Goal: Task Accomplishment & Management: Manage account settings

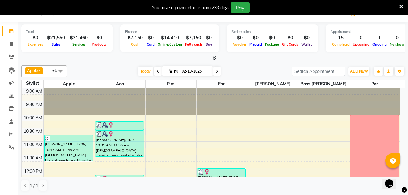
scroll to position [231, 0]
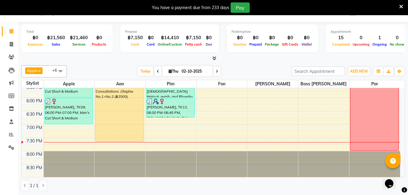
drag, startPoint x: 116, startPoint y: 122, endPoint x: 115, endPoint y: 140, distance: 17.6
click at [115, 140] on div "[PERSON_NAME], TK02, 02:30 PM-04:00 PM, Balayage Long,Toner Long,[DEMOGRAPHIC_D…" at bounding box center [119, 17] width 51 height 320
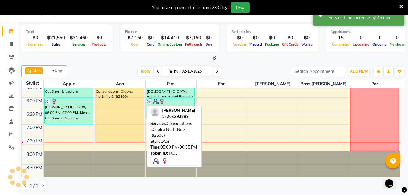
click at [125, 112] on div "Kaila Carpenter, TK03, 05:00 PM-06:55 PM, Consultations ,Olaplex No.1+No.2 (฿25…" at bounding box center [119, 106] width 48 height 70
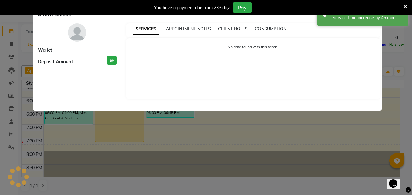
select select "1"
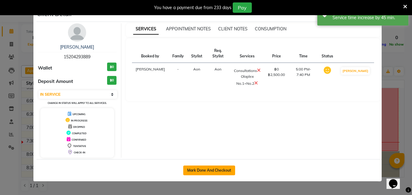
click at [213, 172] on button "Mark Done And Checkout" at bounding box center [209, 171] width 52 height 10
select select "service"
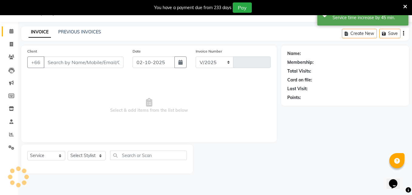
select select "6977"
type input "1852"
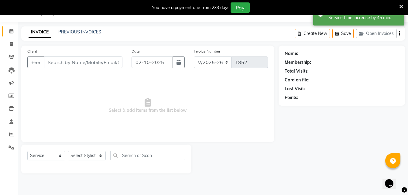
type input "15204293889"
select select "56709"
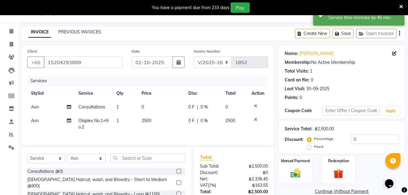
click at [145, 121] on span "2500" at bounding box center [147, 120] width 10 height 5
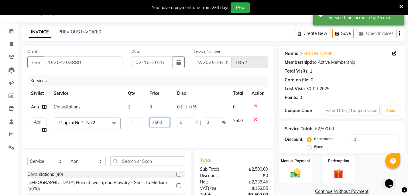
click at [156, 122] on input "2500" at bounding box center [159, 122] width 21 height 9
type input "0"
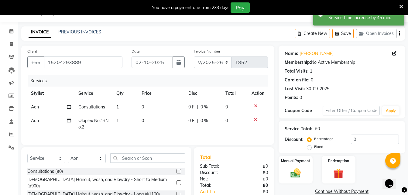
click at [208, 138] on div "Services Stylist Service Qty Price Disc Total Action Aon Consultations 1 0 0 F …" at bounding box center [147, 106] width 241 height 63
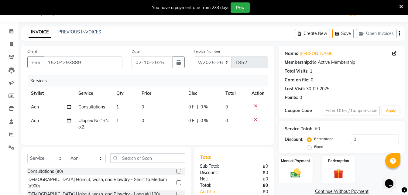
scroll to position [71, 0]
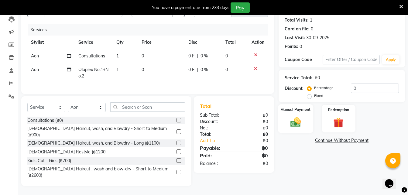
click at [294, 117] on img at bounding box center [295, 122] width 17 height 12
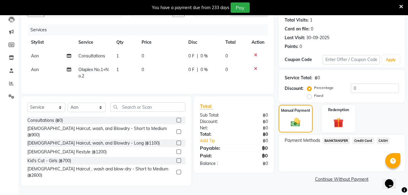
click at [385, 137] on span "CASH" at bounding box center [383, 140] width 13 height 7
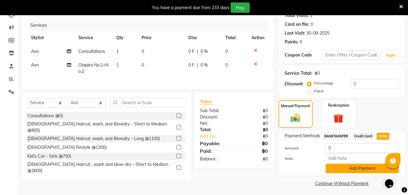
click at [346, 168] on button "Add Payment" at bounding box center [362, 168] width 73 height 9
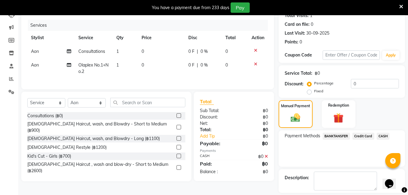
scroll to position [98, 0]
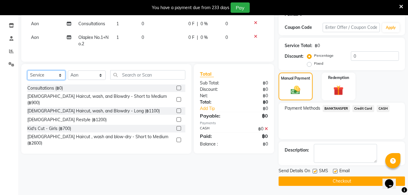
click at [48, 77] on select "Select Service Product Membership Package Voucher Prepaid Gift Card" at bounding box center [46, 74] width 38 height 9
select select "product"
click at [27, 75] on select "Select Service Product Membership Package Voucher Prepaid Gift Card" at bounding box center [46, 74] width 38 height 9
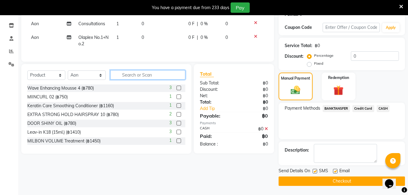
click at [129, 80] on input "text" at bounding box center [147, 74] width 75 height 9
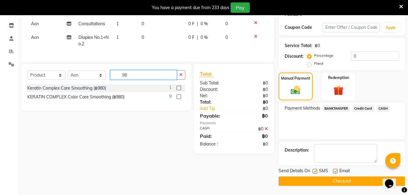
type input "9"
type input "bc"
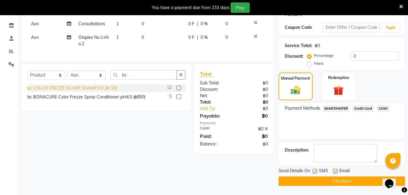
click at [90, 91] on div "bc COLOR FREZZE SILVER SHAMPOO (฿720)" at bounding box center [72, 88] width 90 height 6
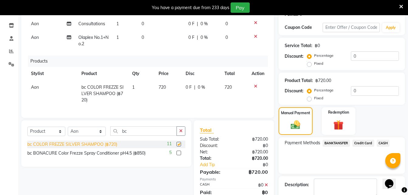
checkbox input "false"
click at [165, 86] on span "720" at bounding box center [162, 86] width 7 height 5
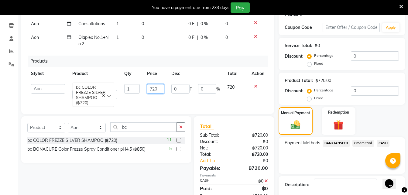
click at [159, 89] on input "720" at bounding box center [155, 88] width 17 height 9
type input "7"
type input "0"
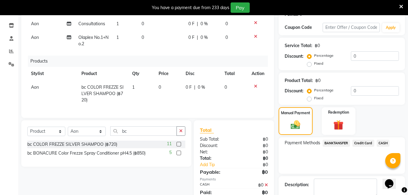
click at [213, 104] on div "Services Stylist Service Qty Price Disc Total Action Aon Consultations 1 0 0 F …" at bounding box center [147, 52] width 241 height 120
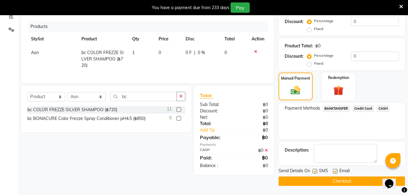
click at [316, 182] on button "Checkout" at bounding box center [341, 180] width 126 height 9
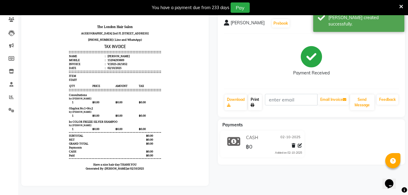
click at [252, 98] on link "Print" at bounding box center [255, 102] width 14 height 16
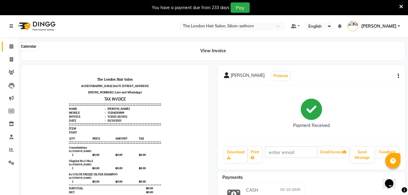
click at [9, 46] on icon at bounding box center [11, 46] width 4 height 5
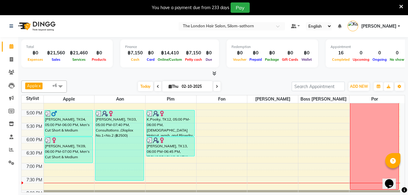
scroll to position [207, 0]
click at [12, 60] on icon at bounding box center [11, 59] width 3 height 5
select select "service"
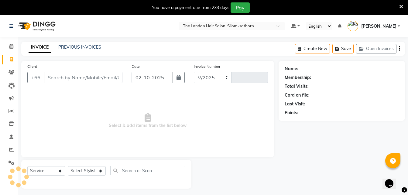
select select "6977"
type input "1853"
click at [79, 47] on link "PREVIOUS INVOICES" at bounding box center [79, 46] width 43 height 5
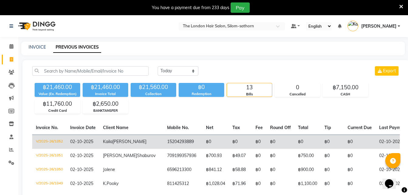
click at [93, 142] on span "02-10-2025" at bounding box center [81, 141] width 23 height 5
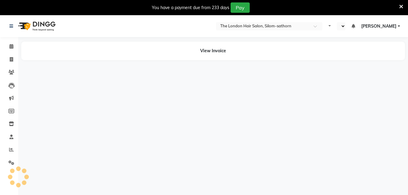
select select "en"
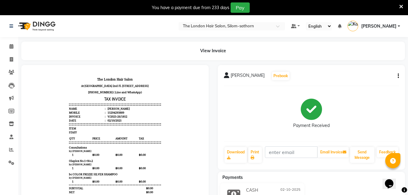
click at [397, 77] on button "button" at bounding box center [397, 76] width 4 height 6
click at [361, 85] on div "Edit Invoice" at bounding box center [368, 84] width 42 height 8
select select "service"
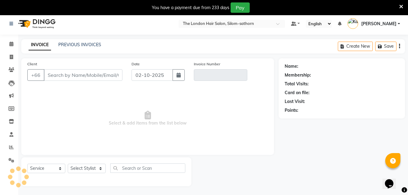
scroll to position [15, 0]
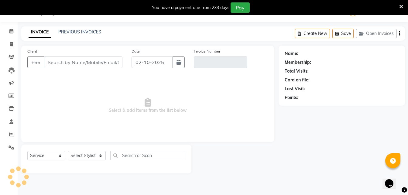
type input "5204293889"
type input "V/2025-26/1852"
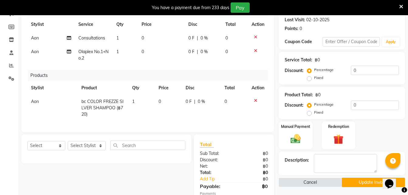
scroll to position [91, 0]
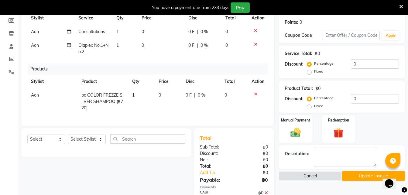
click at [254, 95] on icon at bounding box center [255, 94] width 3 height 4
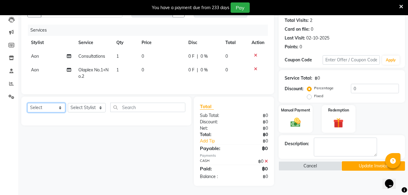
click at [45, 108] on select "Select Service Product Membership Package Voucher Prepaid Gift Card" at bounding box center [46, 107] width 38 height 9
select select "product"
click at [27, 103] on select "Select Service Product Membership Package Voucher Prepaid Gift Card" at bounding box center [46, 107] width 38 height 9
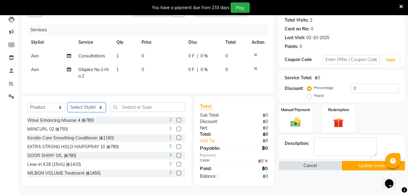
click at [86, 108] on select "Select Stylist Aon Apple Boss [PERSON_NAME] [PERSON_NAME] Pim Por" at bounding box center [87, 107] width 38 height 9
select select "56709"
click at [68, 103] on select "Select Stylist Aon Apple Boss [PERSON_NAME] [PERSON_NAME] Pim Por" at bounding box center [87, 107] width 38 height 9
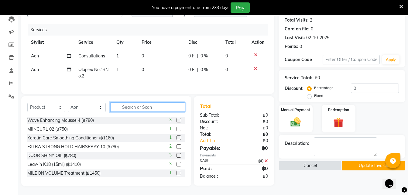
click at [132, 107] on input "text" at bounding box center [147, 106] width 75 height 9
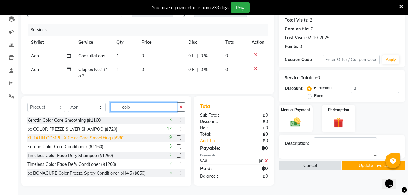
type input "colo"
click at [80, 138] on div "KERATIN COMPLEX Color Care Smoothing (฿980)" at bounding box center [75, 138] width 97 height 6
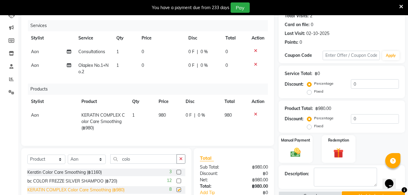
checkbox input "false"
click at [162, 115] on span "980" at bounding box center [162, 114] width 7 height 5
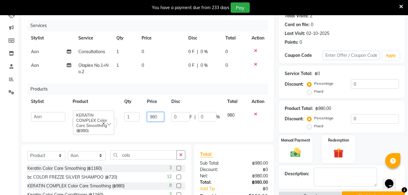
click at [156, 118] on input "980" at bounding box center [155, 116] width 17 height 9
type input "0"
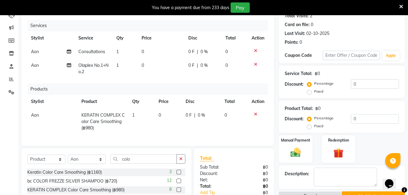
click at [220, 97] on tr "Stylist Product Qty Price Disc Total Action" at bounding box center [147, 102] width 241 height 14
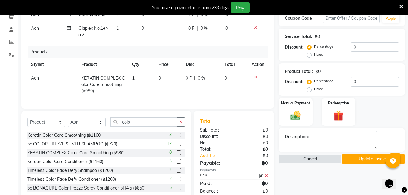
scroll to position [111, 0]
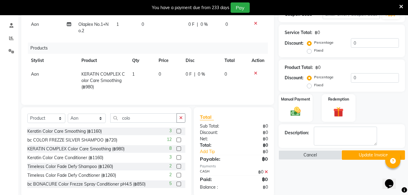
click at [364, 153] on button "Update Invoice" at bounding box center [373, 154] width 63 height 9
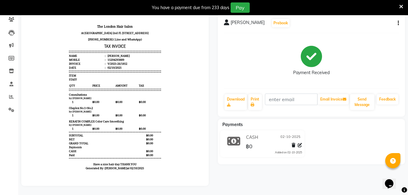
click at [402, 9] on span at bounding box center [401, 6] width 4 height 7
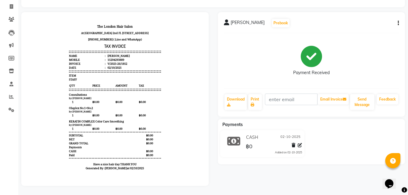
scroll to position [42, 0]
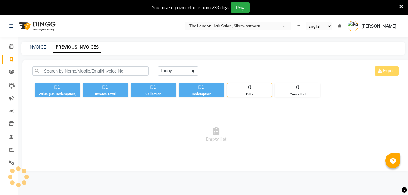
select select "en"
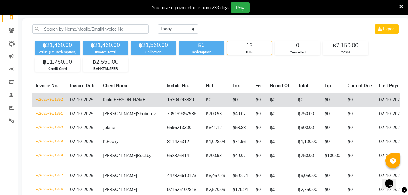
scroll to position [55, 0]
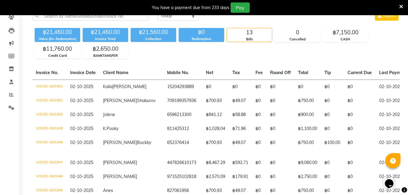
click at [400, 4] on icon at bounding box center [401, 6] width 4 height 5
